Goal: Task Accomplishment & Management: Use online tool/utility

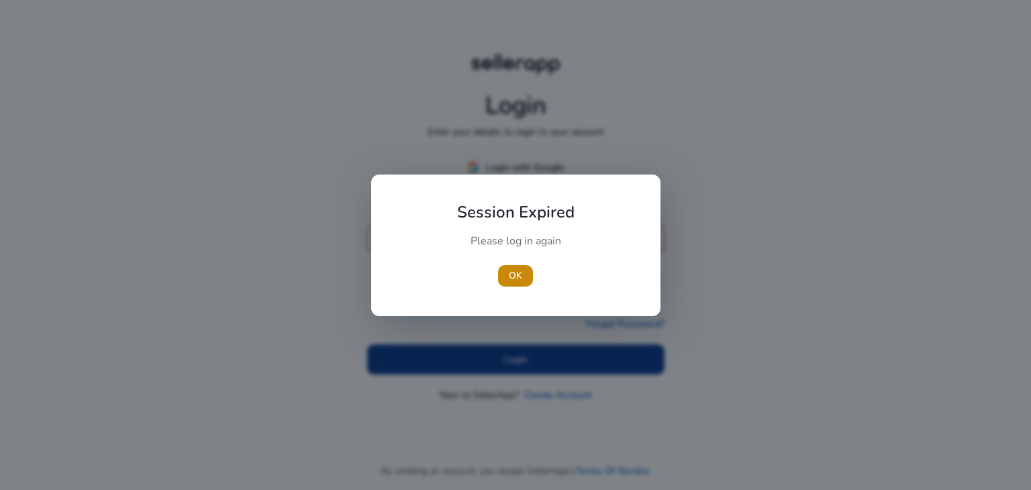
type input "**********"
click at [503, 344] on div at bounding box center [515, 245] width 1031 height 490
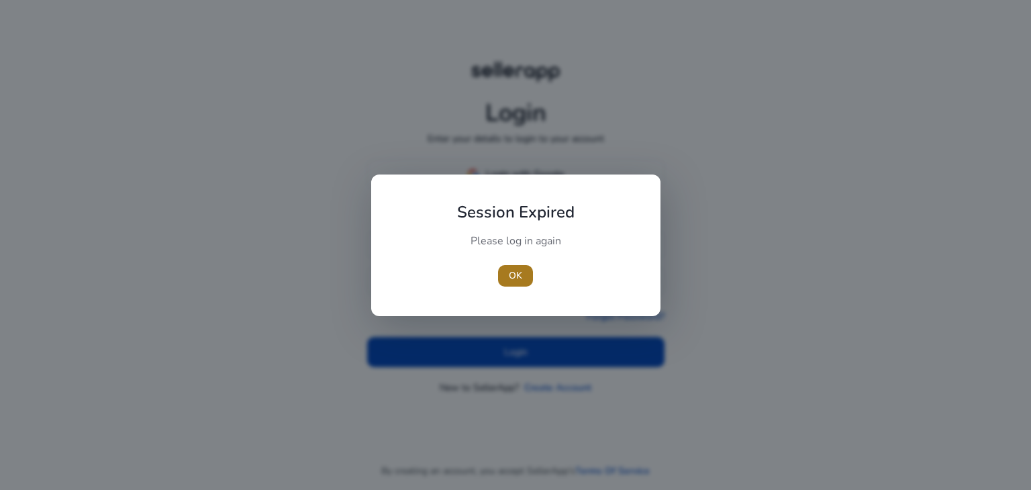
click at [518, 277] on span "OK" at bounding box center [515, 275] width 13 height 14
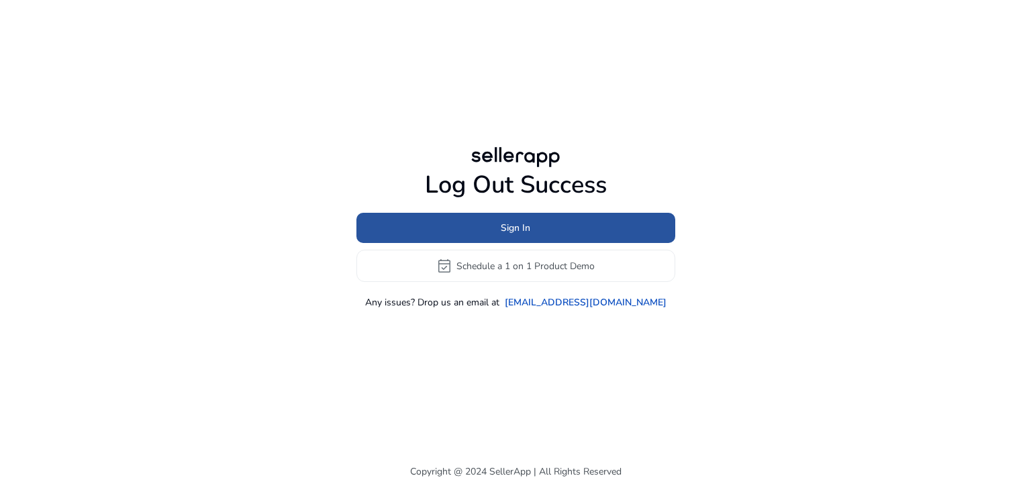
click at [520, 218] on span at bounding box center [515, 228] width 319 height 32
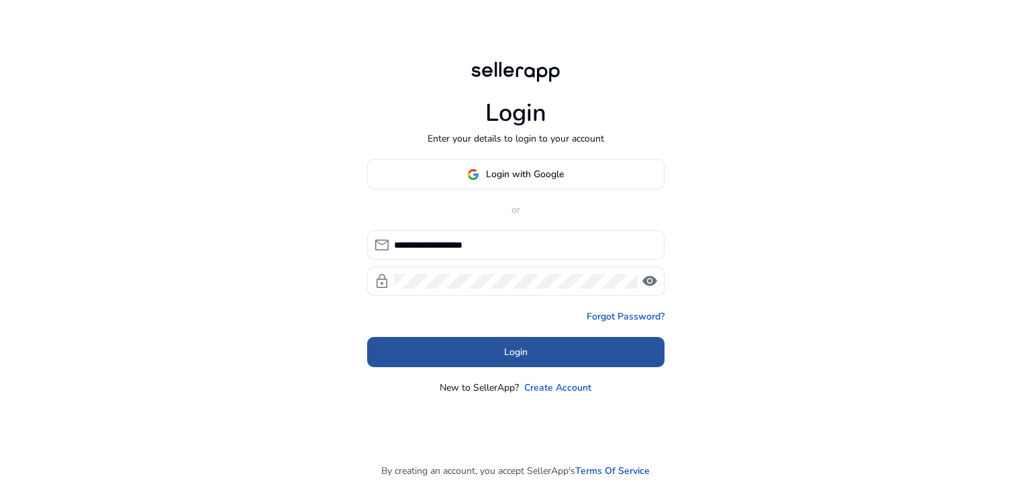
click at [487, 358] on span at bounding box center [515, 352] width 297 height 32
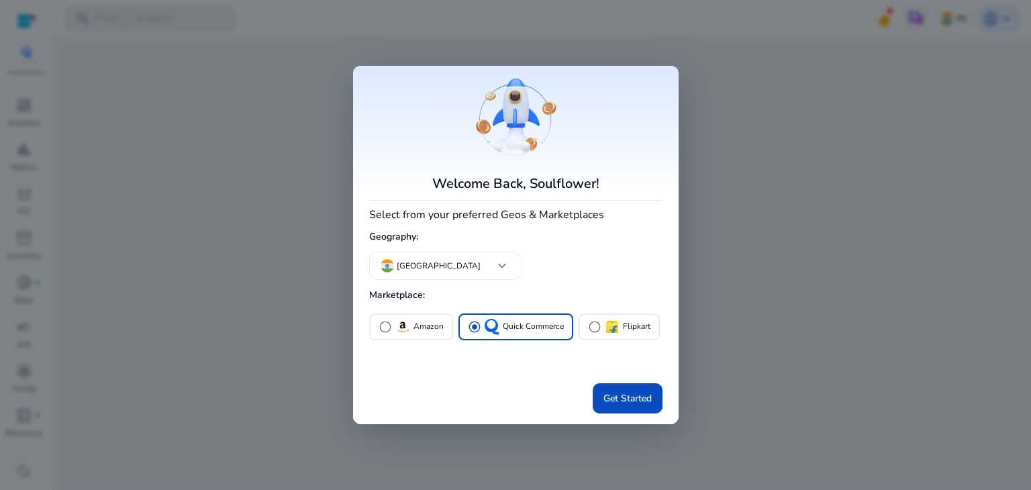
click at [608, 372] on div "radio_button_unchecked Amazon radio_button_checked Quick Commerce radio_button_…" at bounding box center [515, 344] width 293 height 67
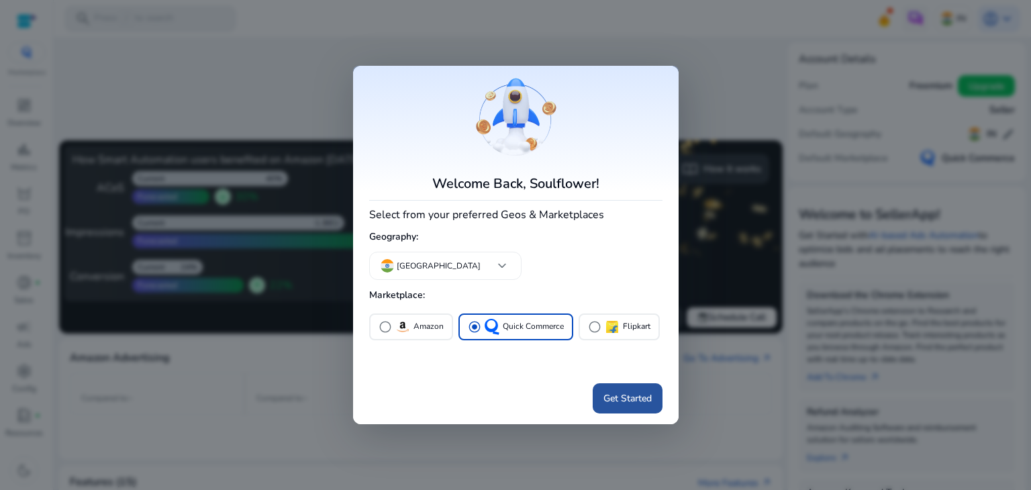
click at [615, 391] on span "Get Started" at bounding box center [627, 398] width 48 height 14
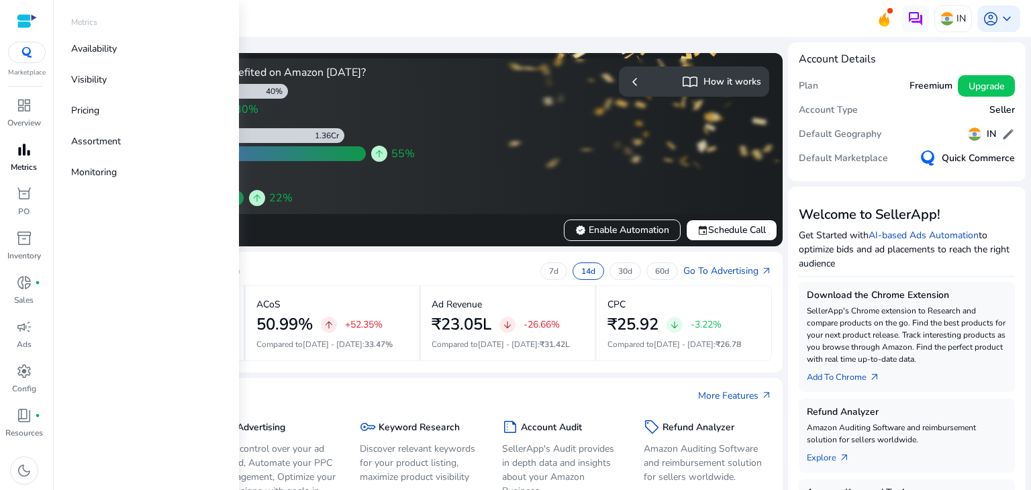
click at [25, 158] on span "bar_chart" at bounding box center [24, 150] width 16 height 16
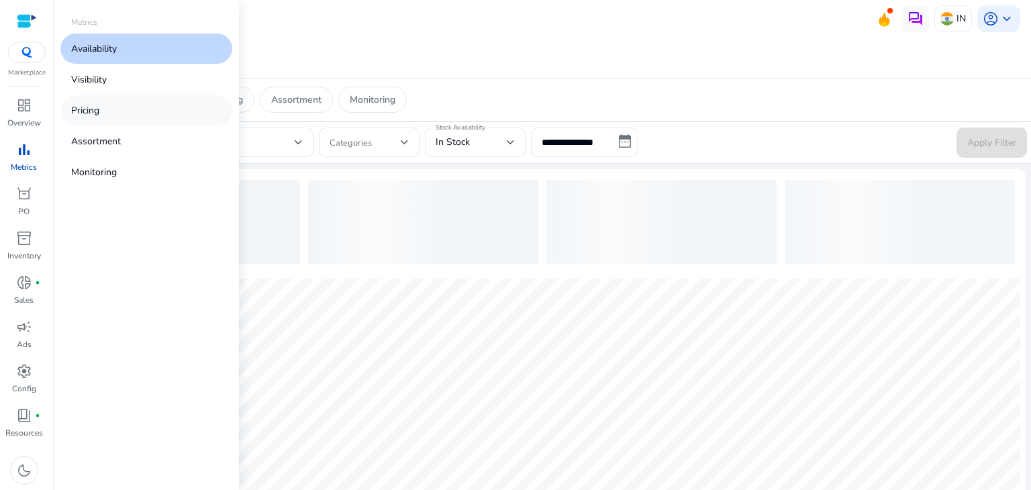
click at [87, 108] on p "Pricing" at bounding box center [85, 110] width 28 height 14
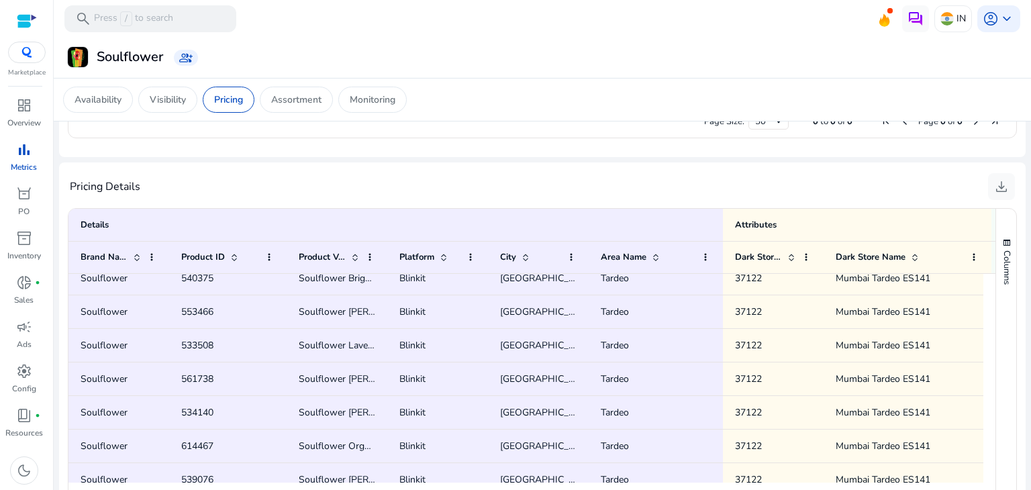
scroll to position [835, 0]
click at [994, 185] on span "download" at bounding box center [1001, 185] width 16 height 16
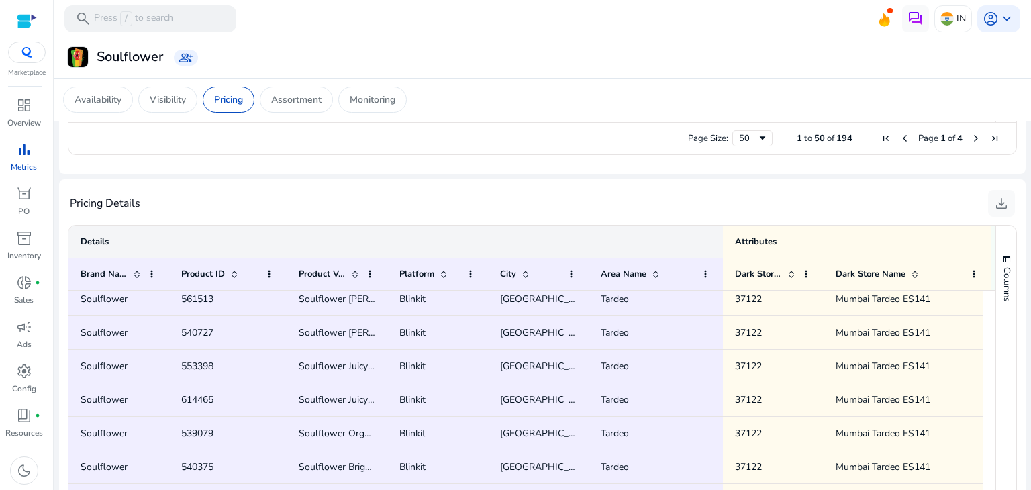
scroll to position [793, 0]
click at [443, 270] on span at bounding box center [443, 273] width 11 height 11
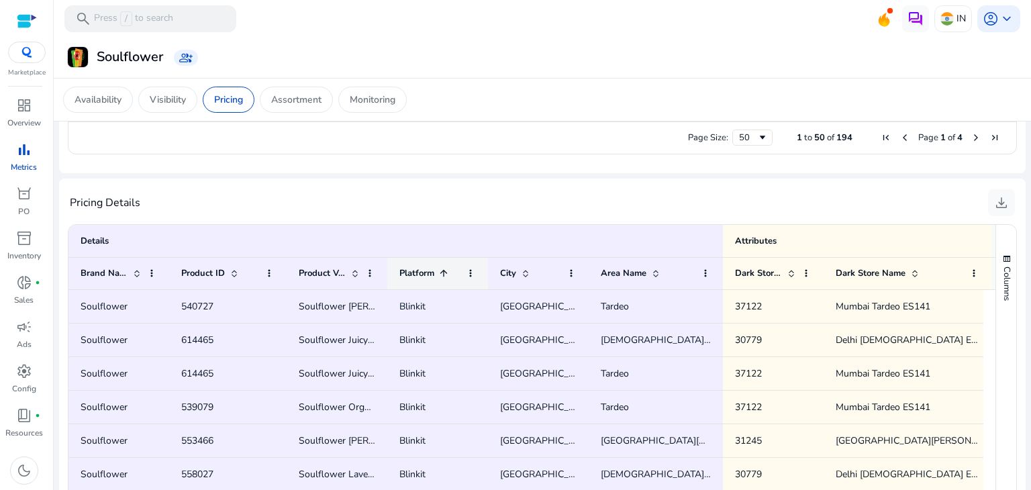
scroll to position [0, 0]
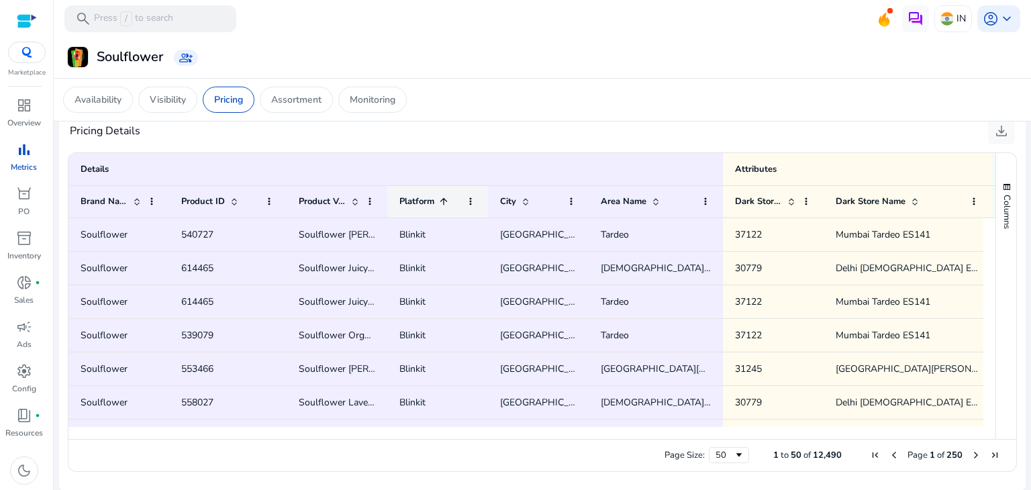
click at [446, 201] on span at bounding box center [443, 201] width 11 height 11
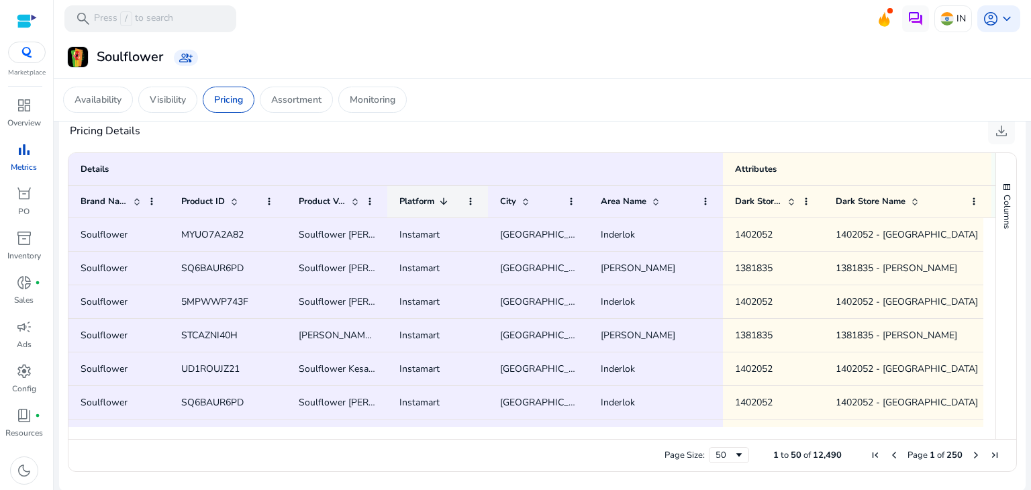
click at [446, 201] on span at bounding box center [443, 201] width 11 height 11
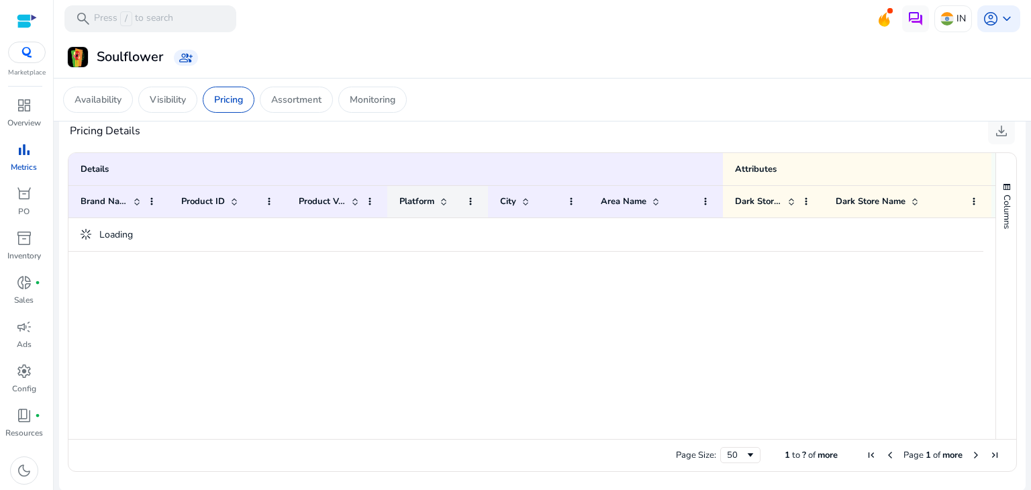
click at [446, 201] on span at bounding box center [443, 201] width 11 height 11
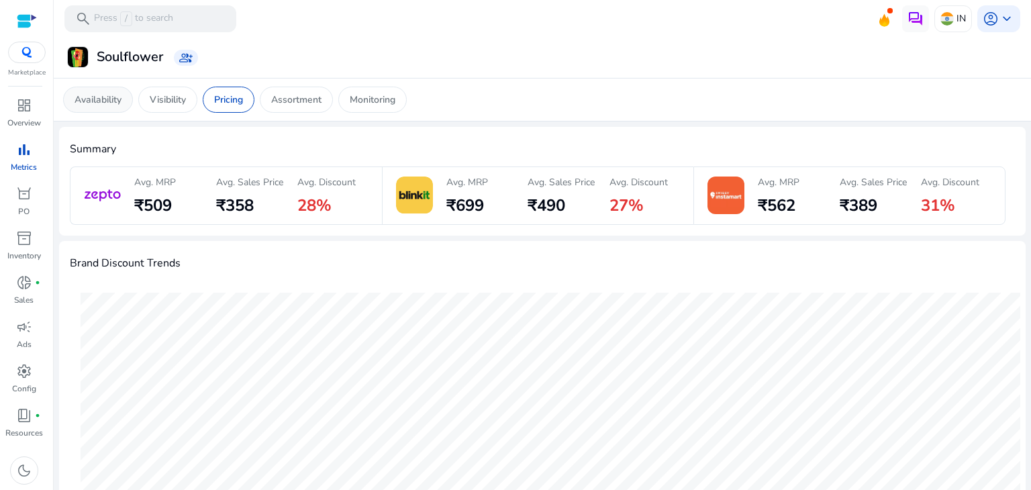
click at [105, 101] on p "Availability" at bounding box center [97, 100] width 47 height 14
